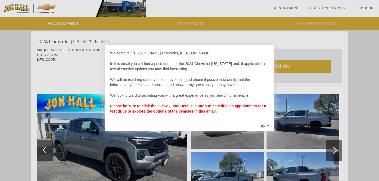
scroll to position [3, 0]
click at [88, 70] on div at bounding box center [189, 90] width 379 height 181
click at [266, 127] on div "EXIT" at bounding box center [265, 127] width 19 height 16
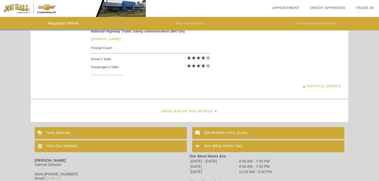
scroll to position [260, 0]
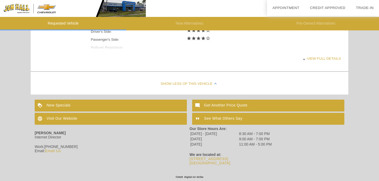
click at [180, 107] on div "New Specials" at bounding box center [111, 106] width 152 height 12
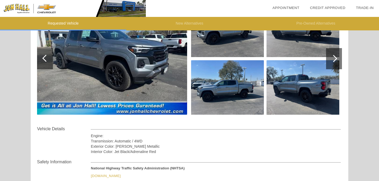
scroll to position [0, 0]
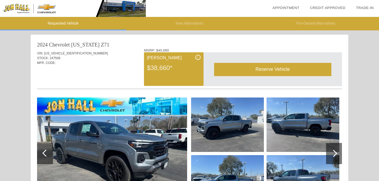
click at [161, 73] on div "$38,660*" at bounding box center [174, 68] width 54 height 14
click at [199, 57] on div "i" at bounding box center [197, 57] width 5 height 5
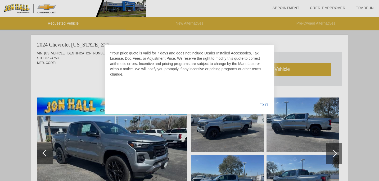
click at [264, 105] on div "EXIT" at bounding box center [264, 105] width 20 height 18
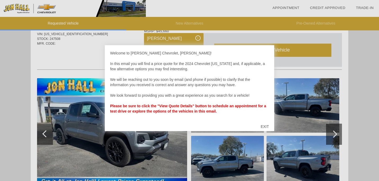
scroll to position [28, 0]
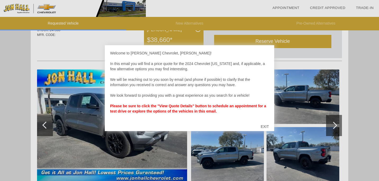
click at [262, 127] on div "EXIT" at bounding box center [265, 127] width 19 height 16
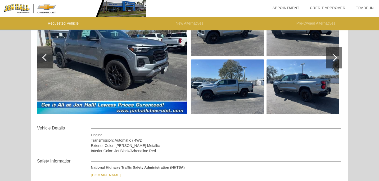
scroll to position [102, 0]
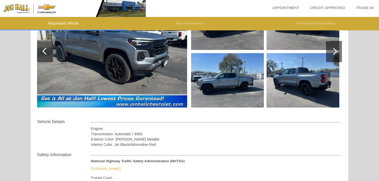
click at [100, 101] on img at bounding box center [112, 51] width 150 height 112
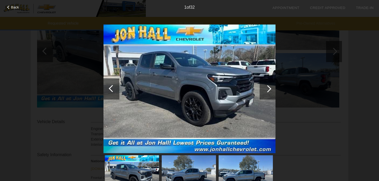
click at [268, 87] on div at bounding box center [267, 88] width 7 height 7
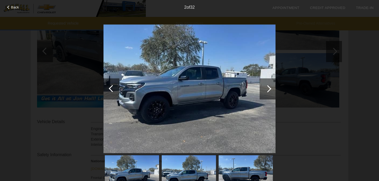
click at [268, 87] on div at bounding box center [267, 88] width 7 height 7
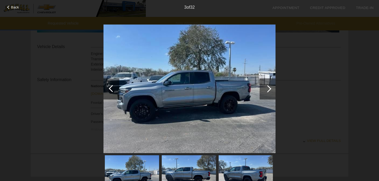
scroll to position [260, 0]
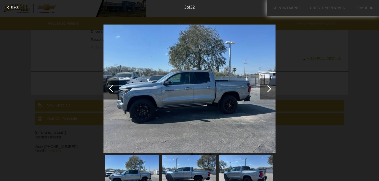
click at [35, 93] on div "Back 3 of 32" at bounding box center [189, 90] width 379 height 181
click at [19, 98] on div "Back 3 of 32" at bounding box center [189, 90] width 379 height 181
click at [10, 6] on div "Back" at bounding box center [13, 6] width 26 height 3
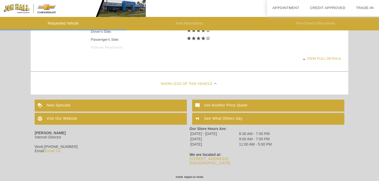
click at [63, 105] on div "New Specials" at bounding box center [111, 106] width 152 height 12
